Goal: Task Accomplishment & Management: Manage account settings

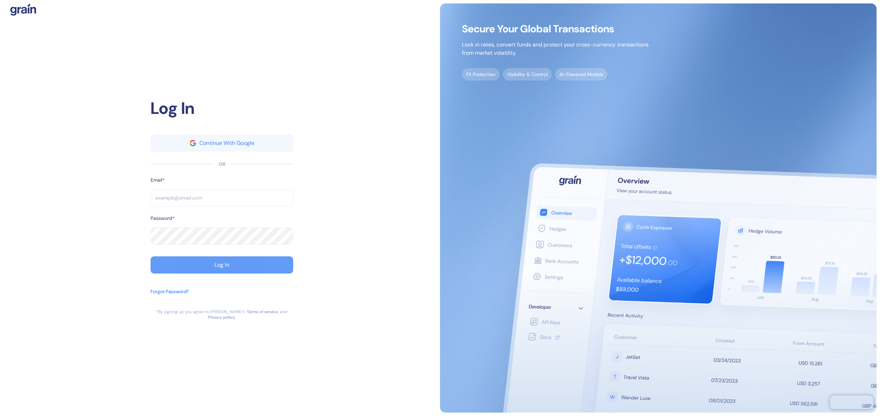
type input "[EMAIL_ADDRESS][DOMAIN_NAME]"
click at [194, 266] on button "Log In" at bounding box center [222, 264] width 143 height 17
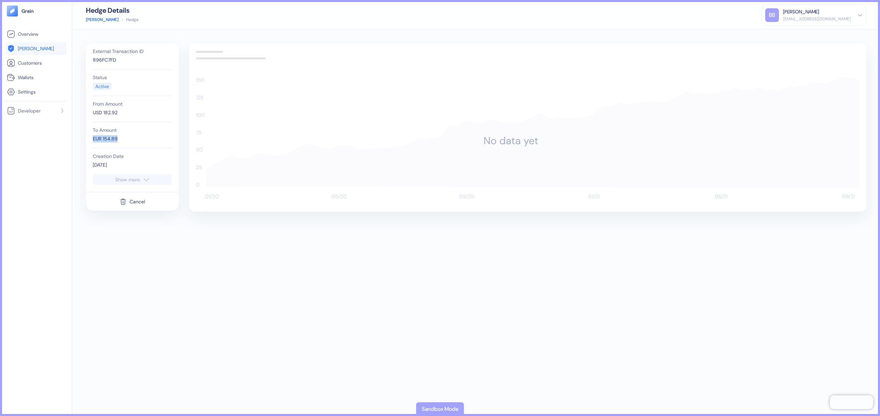
drag, startPoint x: 119, startPoint y: 139, endPoint x: 92, endPoint y: 138, distance: 26.8
click at [92, 138] on div "External Transaction ID 896FC7FD Status Active From Amount USD 182.92 To Amount…" at bounding box center [132, 108] width 86 height 131
